Goal: Check status: Check status

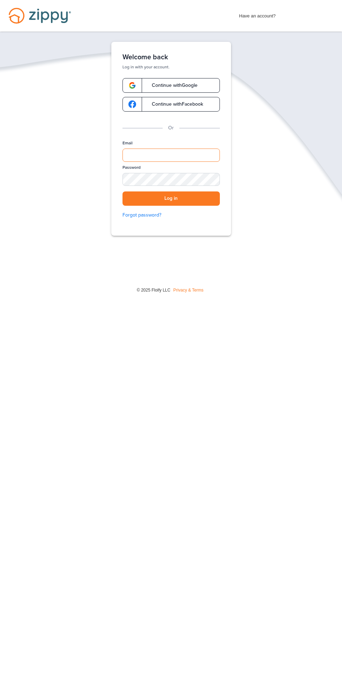
click at [189, 152] on input "Email" at bounding box center [170, 155] width 97 height 13
type input "**********"
click at [122, 191] on button "Log in" at bounding box center [170, 198] width 97 height 14
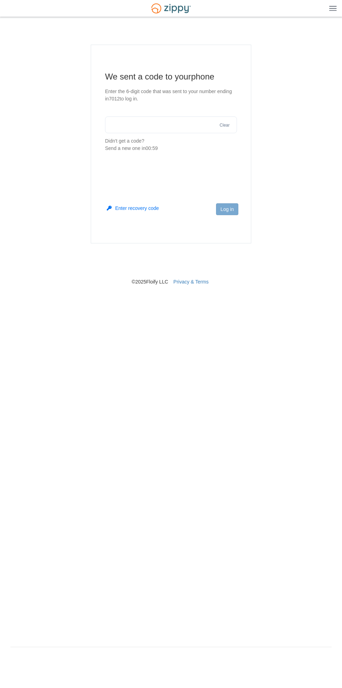
click at [182, 124] on input "text" at bounding box center [171, 124] width 132 height 17
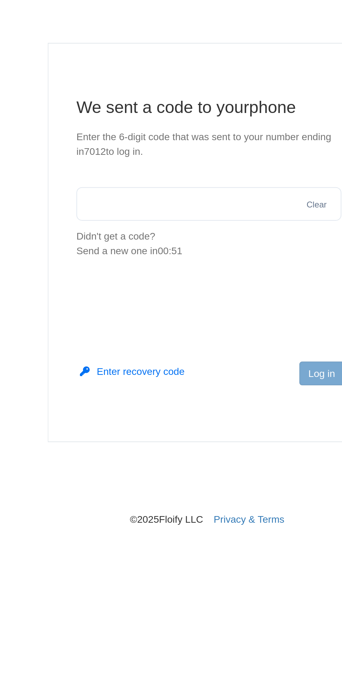
click at [167, 126] on input "text" at bounding box center [171, 124] width 132 height 17
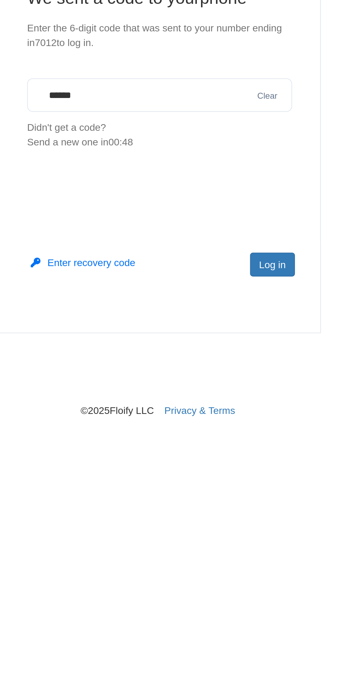
type input "******"
click at [234, 212] on button "Log in" at bounding box center [227, 209] width 22 height 12
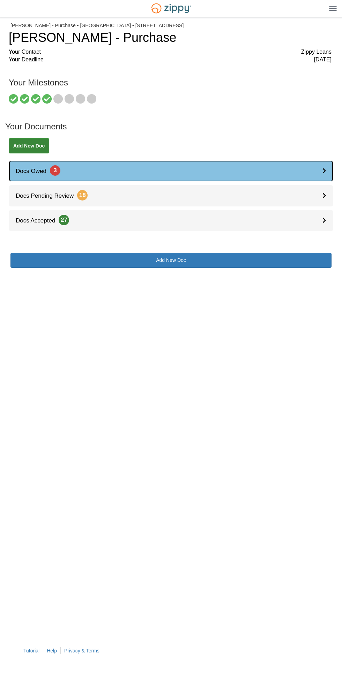
click at [324, 170] on icon at bounding box center [324, 171] width 4 height 6
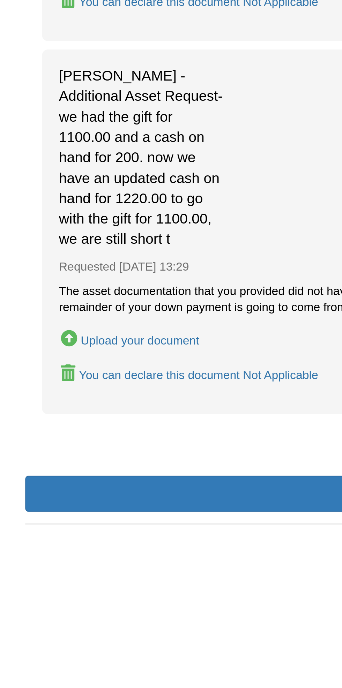
click at [104, 432] on div "Justin McCloud - Additional Asset Request-we had the gift for 1100.00 and a cas…" at bounding box center [170, 446] width 307 height 151
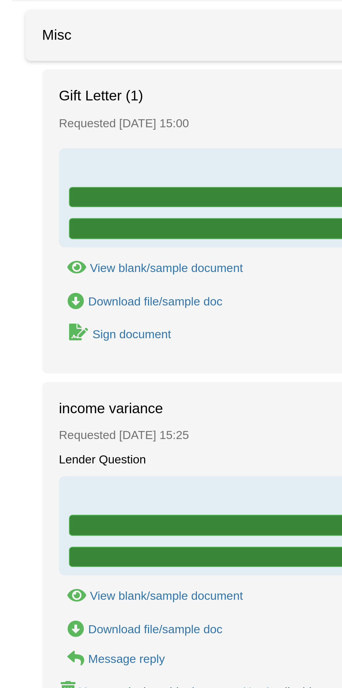
click at [63, 205] on link "Sign document" at bounding box center [47, 202] width 47 height 9
click at [58, 203] on div "Sign document" at bounding box center [54, 203] width 32 height 6
click at [66, 204] on div "Sign document" at bounding box center [54, 203] width 32 height 6
click at [57, 202] on div "Sign document" at bounding box center [54, 203] width 32 height 6
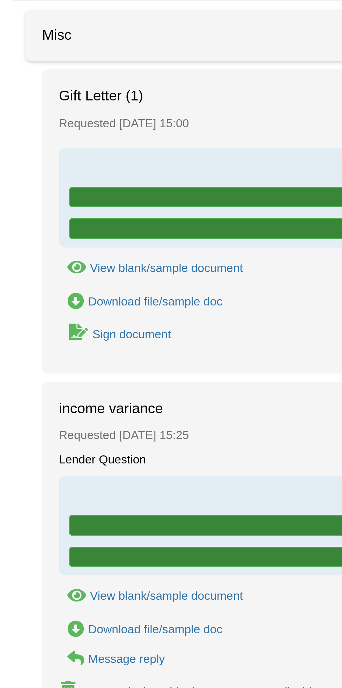
click at [60, 203] on div "Sign document" at bounding box center [54, 203] width 32 height 6
click at [58, 206] on link "Sign document" at bounding box center [47, 202] width 47 height 9
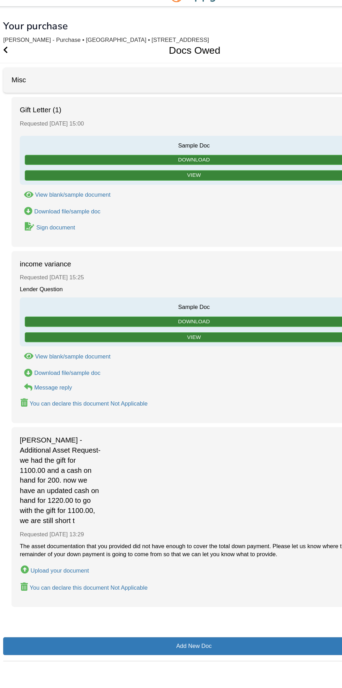
click at [63, 205] on div "Sign document" at bounding box center [54, 203] width 32 height 6
click at [63, 204] on div "Sign document" at bounding box center [54, 203] width 32 height 6
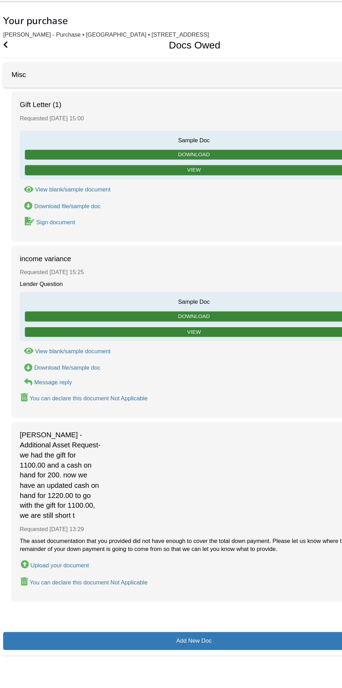
click at [55, 204] on div "Sign document" at bounding box center [54, 203] width 32 height 6
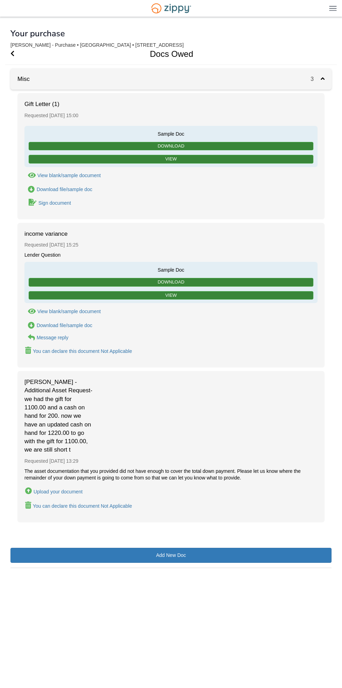
click at [58, 256] on div "Lender Question" at bounding box center [170, 255] width 293 height 7
click at [44, 202] on div "Sign document" at bounding box center [54, 203] width 32 height 6
click at [55, 203] on div "Sign document" at bounding box center [54, 203] width 32 height 6
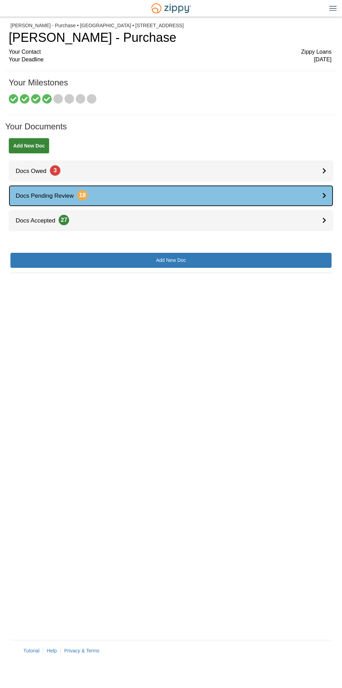
click at [329, 196] on div at bounding box center [327, 195] width 11 height 21
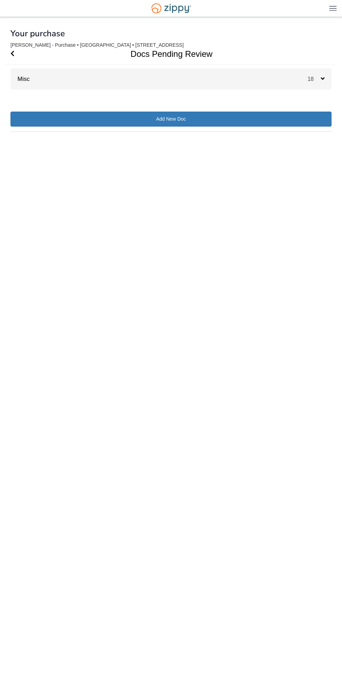
click at [315, 83] on div "18" at bounding box center [319, 78] width 24 height 21
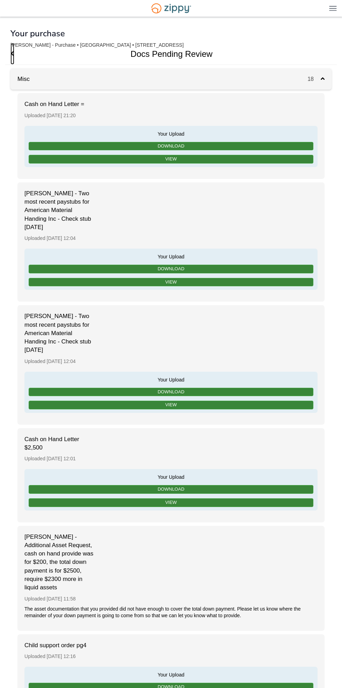
click at [14, 54] on icon "Go Back" at bounding box center [12, 53] width 4 height 6
